Goal: Task Accomplishment & Management: Use online tool/utility

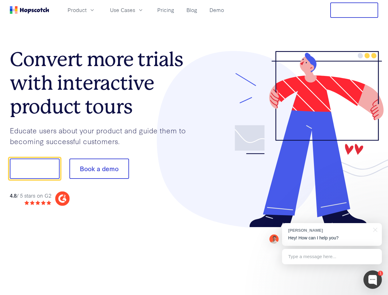
click at [194, 148] on div at bounding box center [286, 139] width 184 height 177
click at [87, 10] on span "Product" at bounding box center [77, 10] width 19 height 8
click at [135, 10] on span "Use Cases" at bounding box center [122, 10] width 25 height 8
click at [354, 10] on button "Free Trial" at bounding box center [354, 9] width 48 height 15
click at [34, 169] on button "Show me!" at bounding box center [35, 169] width 50 height 20
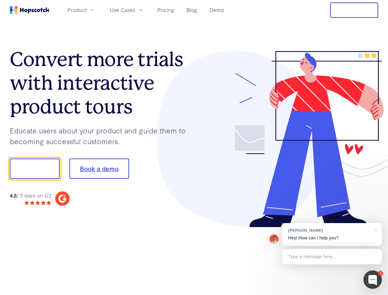
click at [99, 169] on button "Book a demo" at bounding box center [99, 169] width 60 height 20
click at [373, 280] on div at bounding box center [373, 280] width 18 height 18
click at [332, 235] on div "[PERSON_NAME] Hey! How can I help you?" at bounding box center [332, 234] width 100 height 23
click at [374, 295] on div "1 [PERSON_NAME] Hey! How can I help you? Type a message here... Free live chat …" at bounding box center [194, 295] width 388 height 0
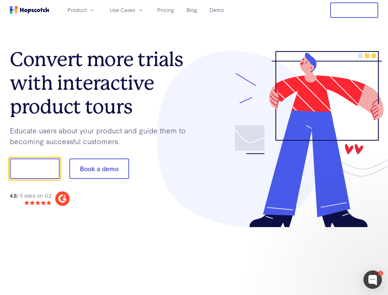
click at [332, 257] on div at bounding box center [324, 167] width 115 height 205
